Goal: Information Seeking & Learning: Learn about a topic

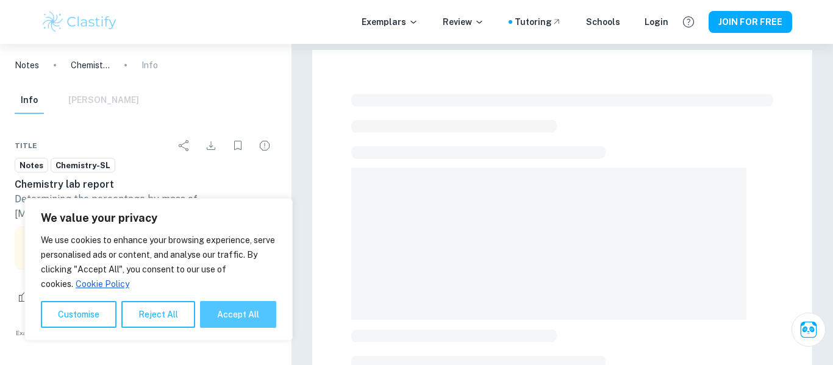
click at [267, 314] on button "Accept All" at bounding box center [238, 314] width 76 height 27
checkbox input "true"
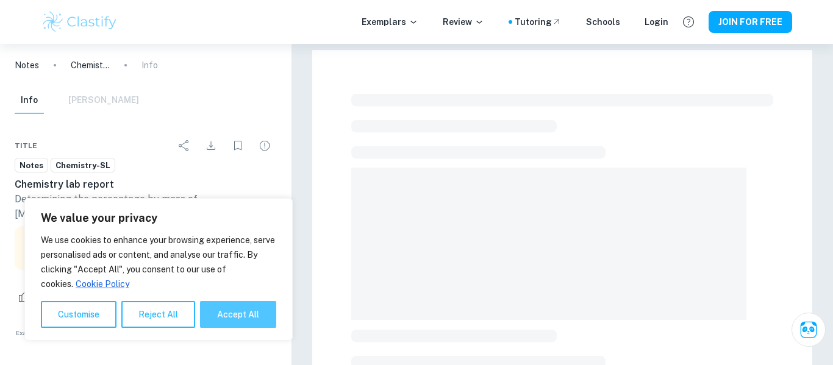
checkbox input "true"
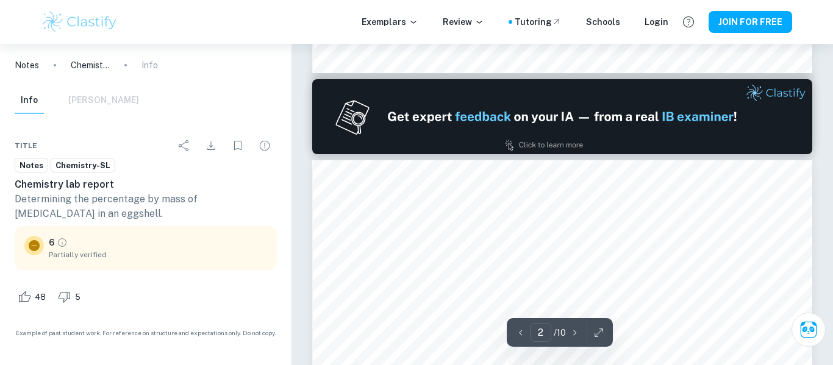
type input "1"
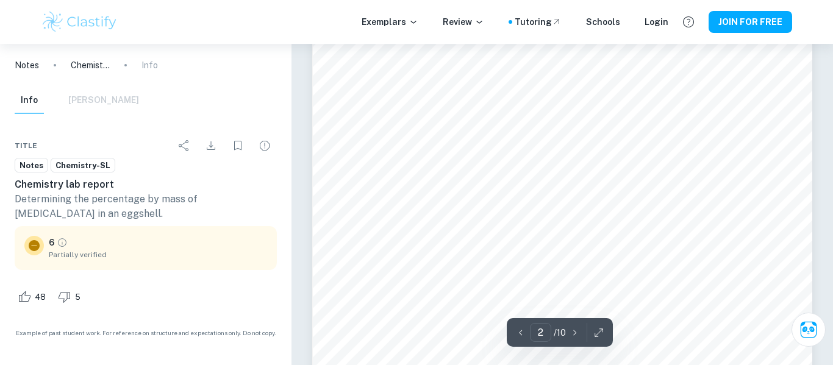
scroll to position [858, 0]
type input "2"
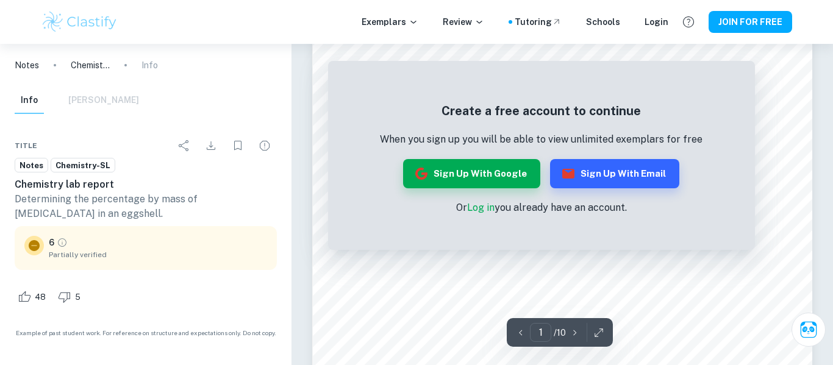
scroll to position [340, 0]
click at [468, 168] on button "Sign up with Google" at bounding box center [471, 173] width 137 height 29
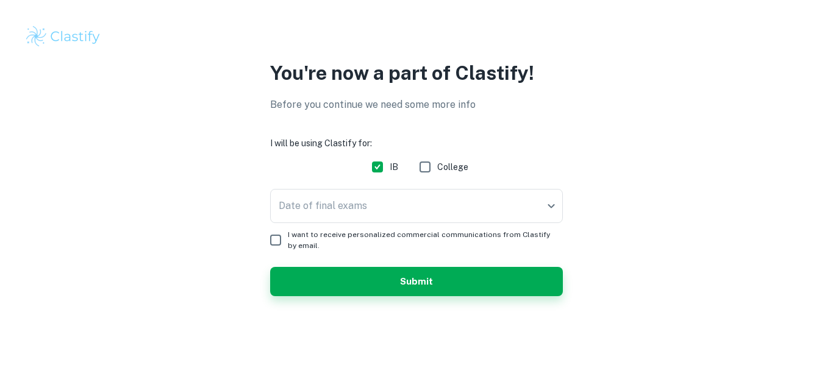
click at [388, 197] on body "You're now a part of Clastify! Before you continue we need some more info I wil…" at bounding box center [416, 182] width 833 height 365
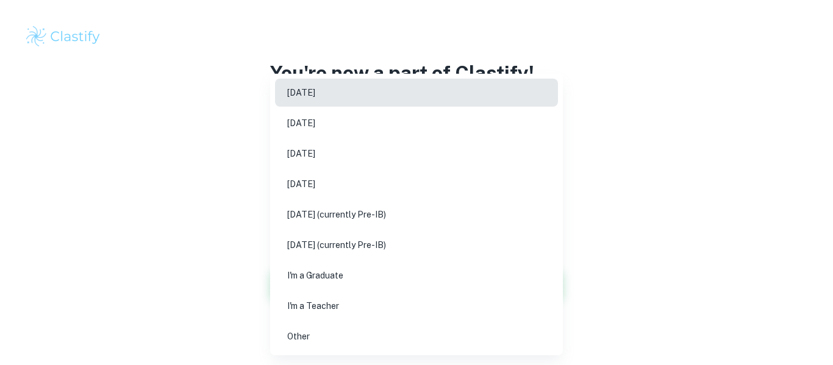
click at [298, 212] on li "May 2027 (currently Pre-IB)" at bounding box center [416, 215] width 283 height 28
type input "M27"
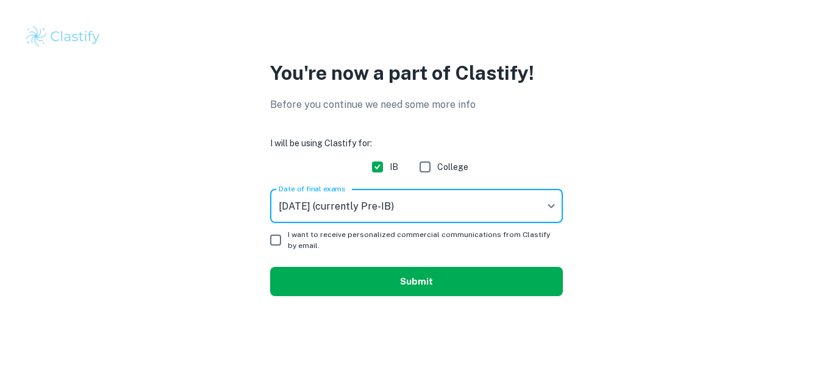
click at [396, 271] on button "Submit" at bounding box center [416, 281] width 293 height 29
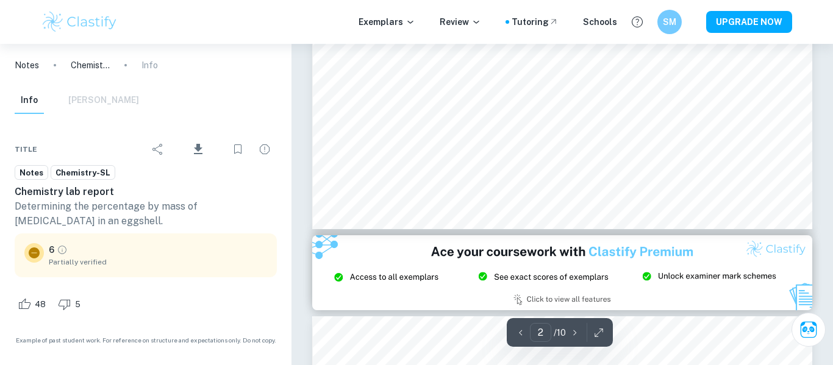
scroll to position [1330, 0]
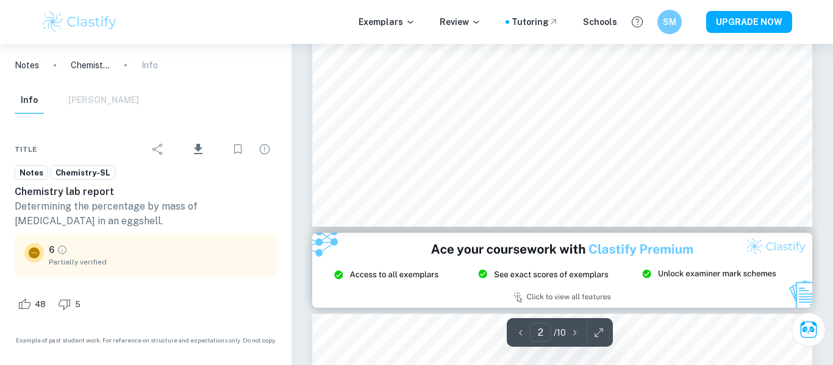
click at [97, 196] on h6 "Chemistry lab report" at bounding box center [146, 192] width 262 height 15
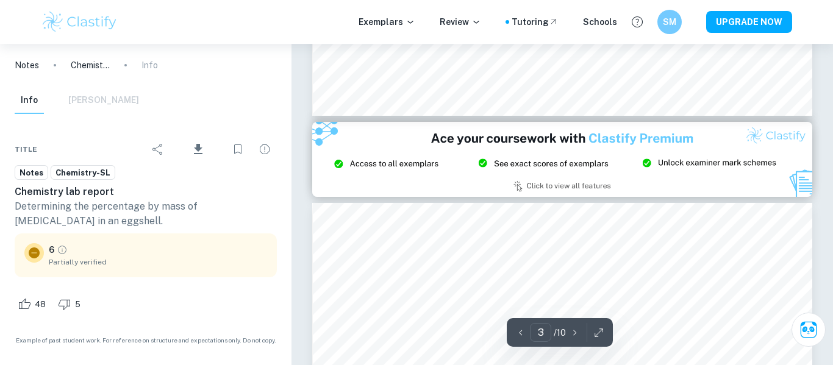
scroll to position [1444, 0]
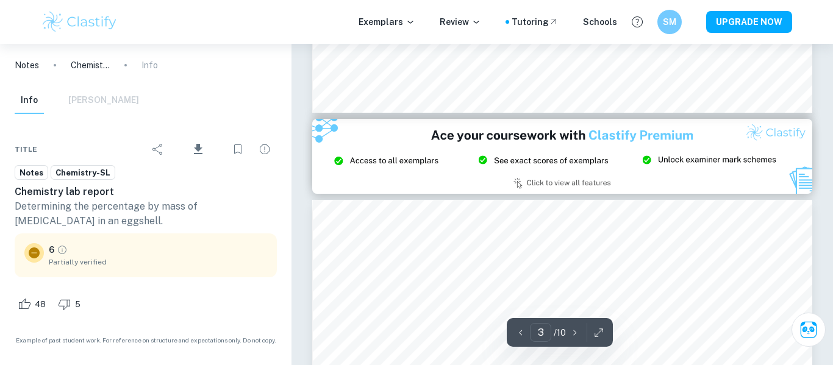
click at [101, 102] on div "Info Mark Scheme" at bounding box center [77, 100] width 124 height 27
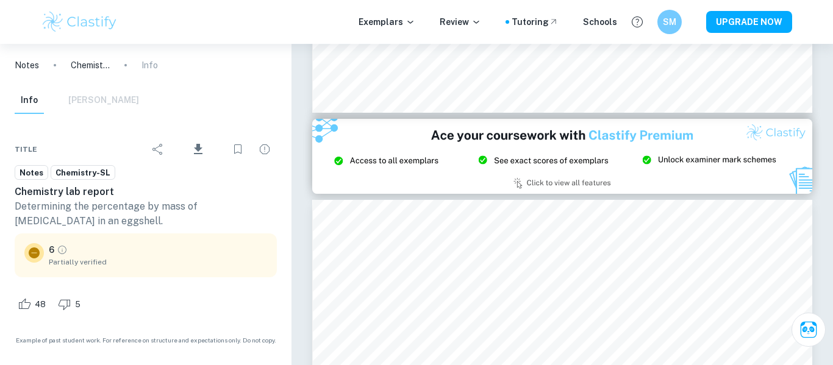
click at [91, 99] on div "Info Mark Scheme" at bounding box center [77, 100] width 124 height 27
click at [30, 97] on button "Info" at bounding box center [29, 100] width 29 height 27
click at [113, 112] on div "Info Mark Scheme" at bounding box center [77, 100] width 124 height 27
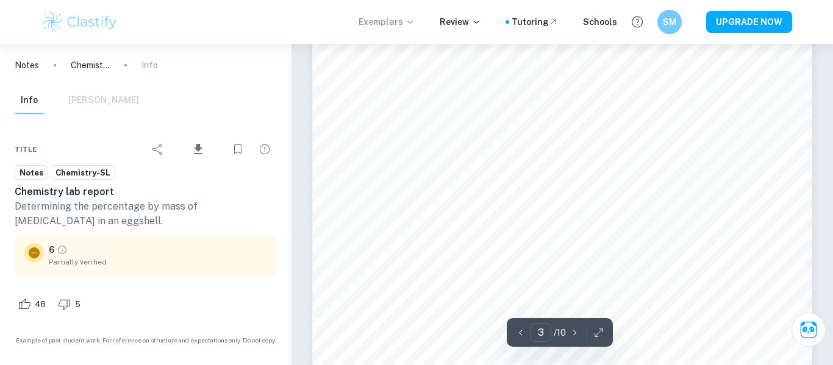
scroll to position [1777, 0]
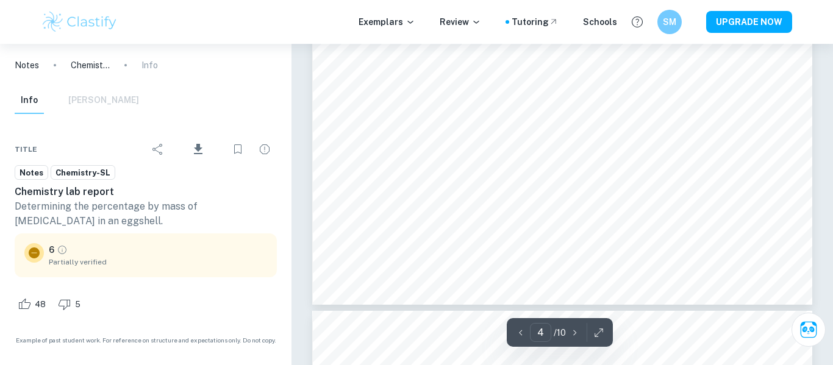
type input "3"
type input "10"
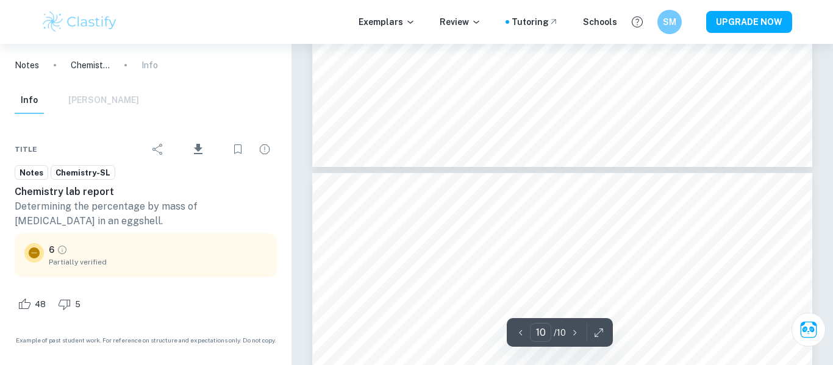
scroll to position [6541, 0]
